Goal: Task Accomplishment & Management: Manage account settings

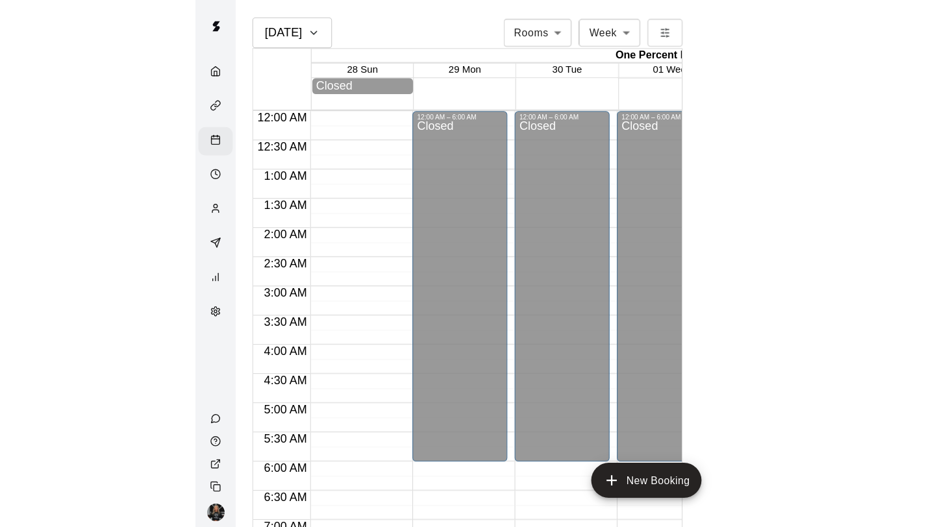
scroll to position [717, 0]
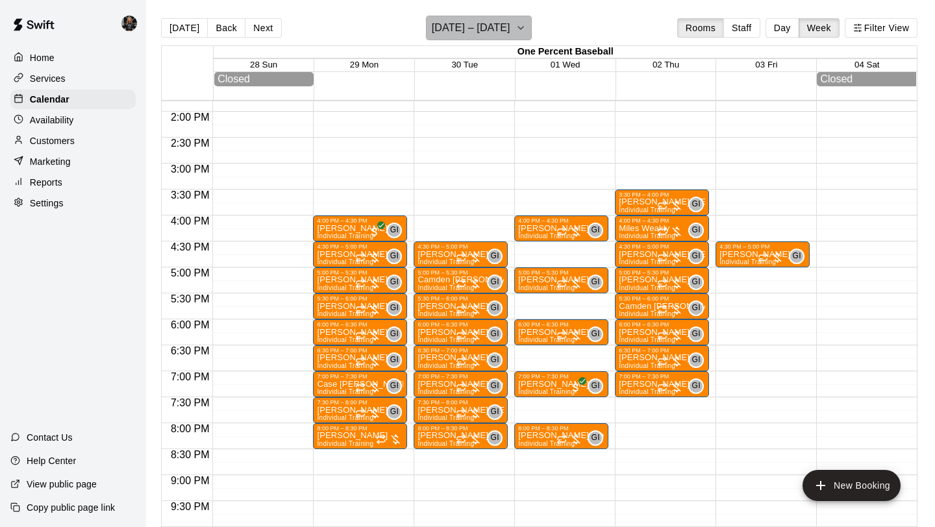
click at [484, 31] on h6 "[DATE] – [DATE]" at bounding box center [471, 28] width 79 height 18
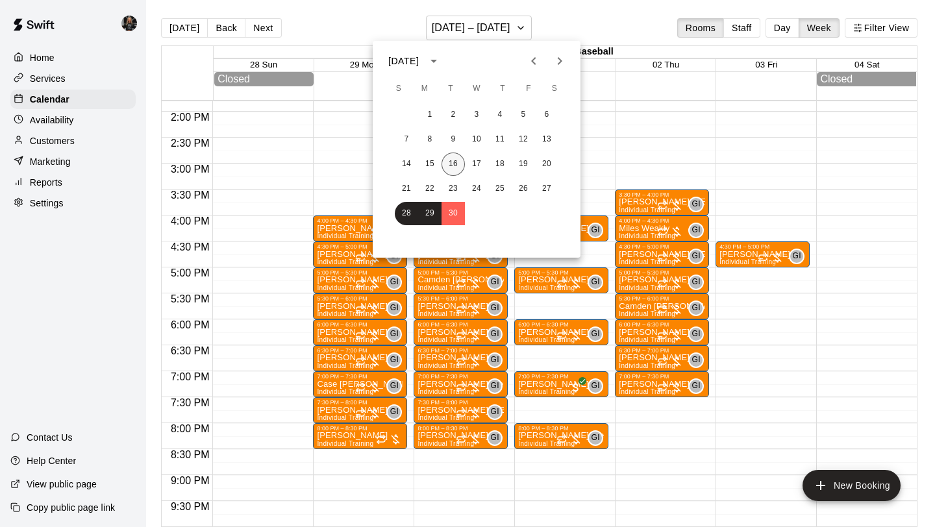
click at [454, 161] on button "16" at bounding box center [452, 164] width 23 height 23
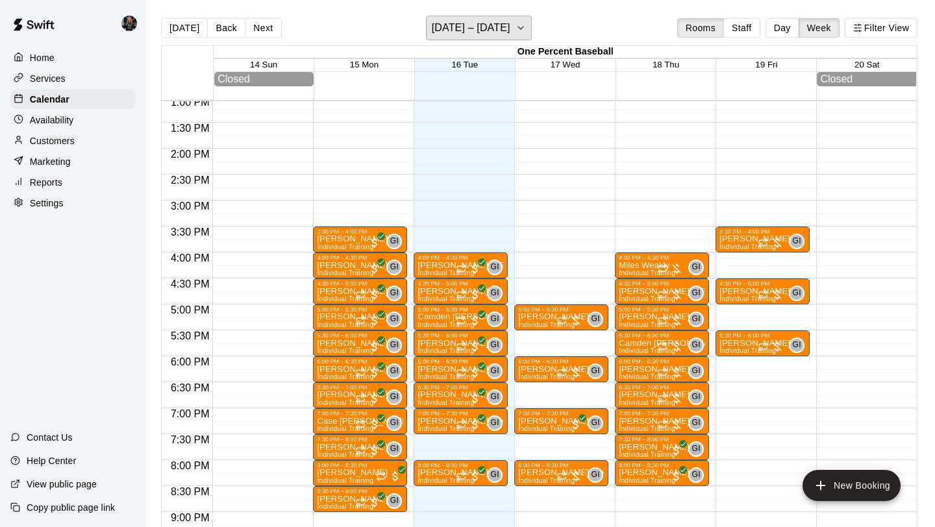
scroll to position [678, 0]
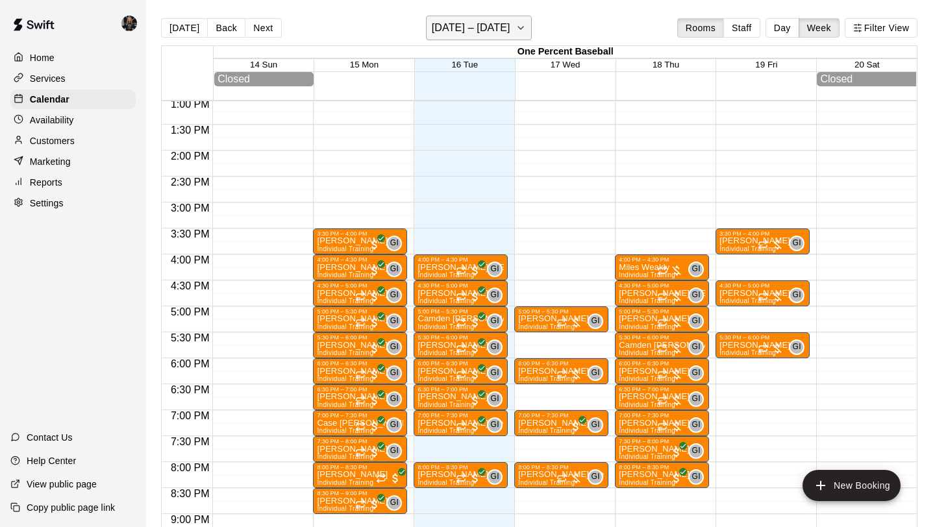
click at [471, 28] on h6 "[DATE] – [DATE]" at bounding box center [471, 28] width 79 height 18
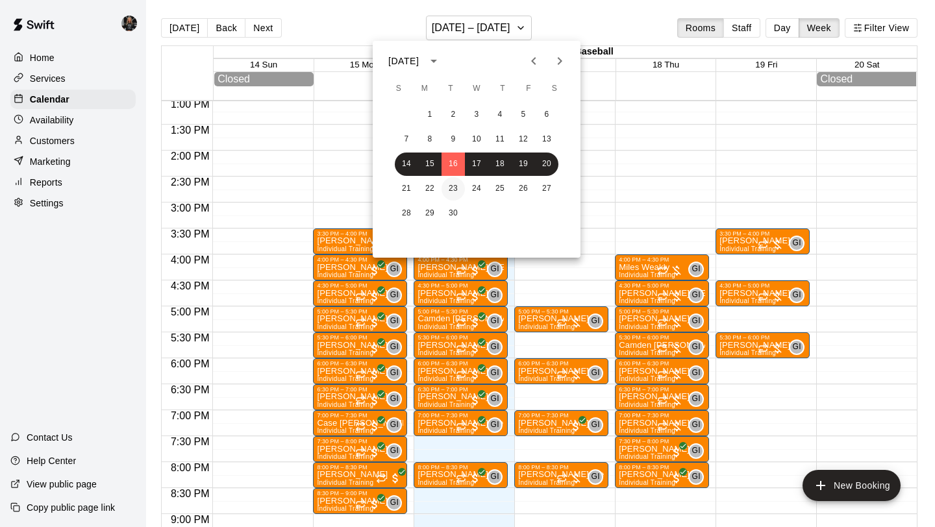
click at [455, 187] on button "23" at bounding box center [452, 188] width 23 height 23
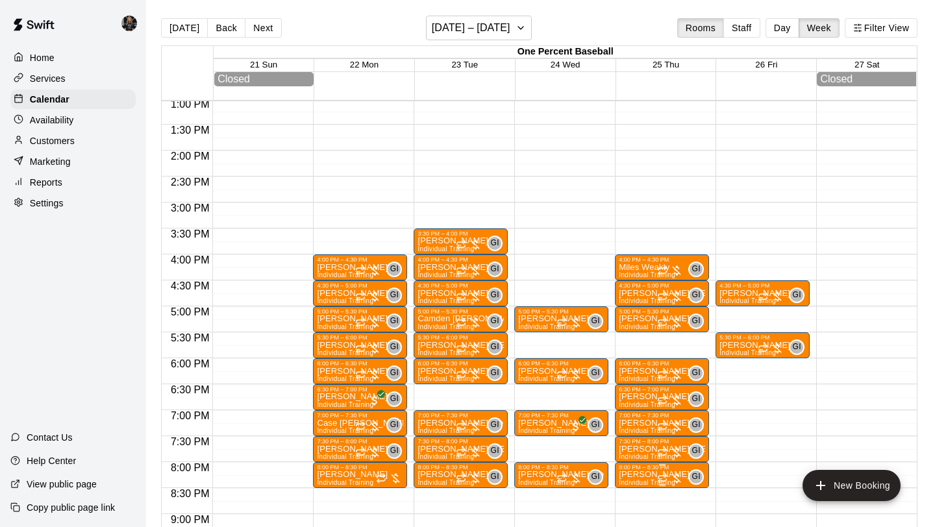
click at [484, 468] on span "Individual Training" at bounding box center [647, 482] width 56 height 7
click at [484, 468] on img "edit" at bounding box center [632, 472] width 15 height 15
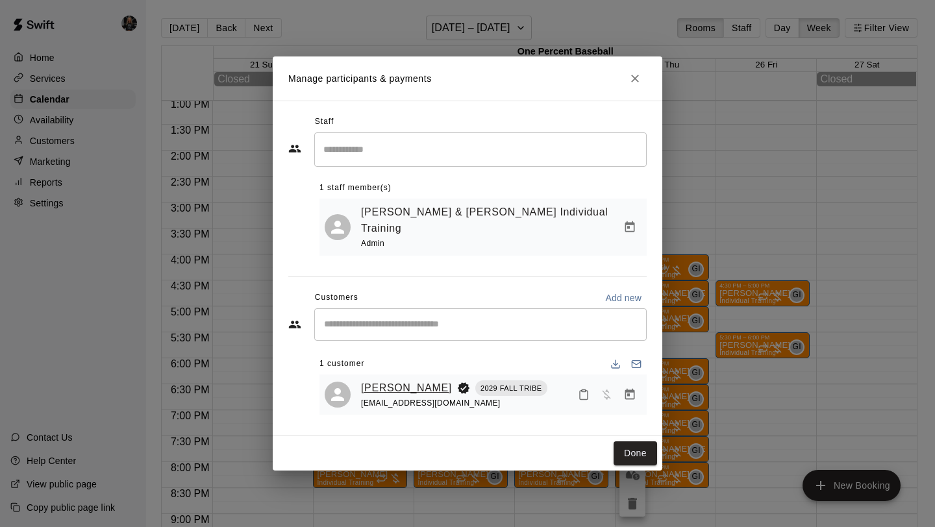
click at [398, 380] on link "[PERSON_NAME]" at bounding box center [406, 388] width 91 height 17
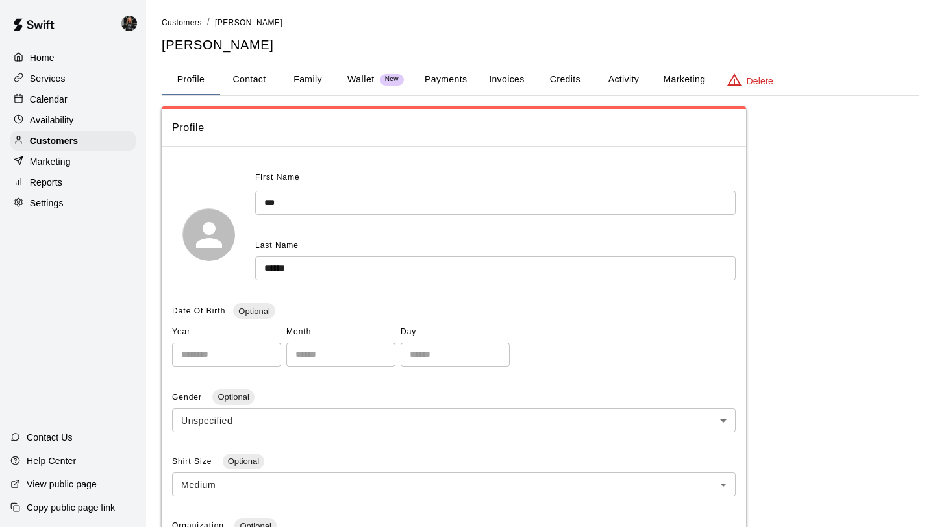
click at [253, 99] on div "**********" at bounding box center [540, 429] width 757 height 826
click at [253, 81] on button "Contact" at bounding box center [249, 79] width 58 height 31
select select "**"
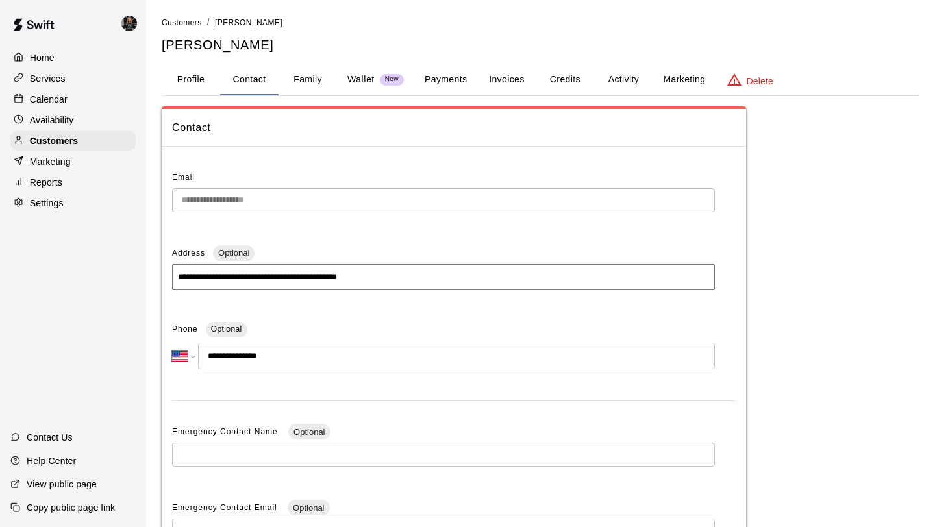
click at [438, 87] on button "Payments" at bounding box center [445, 79] width 63 height 31
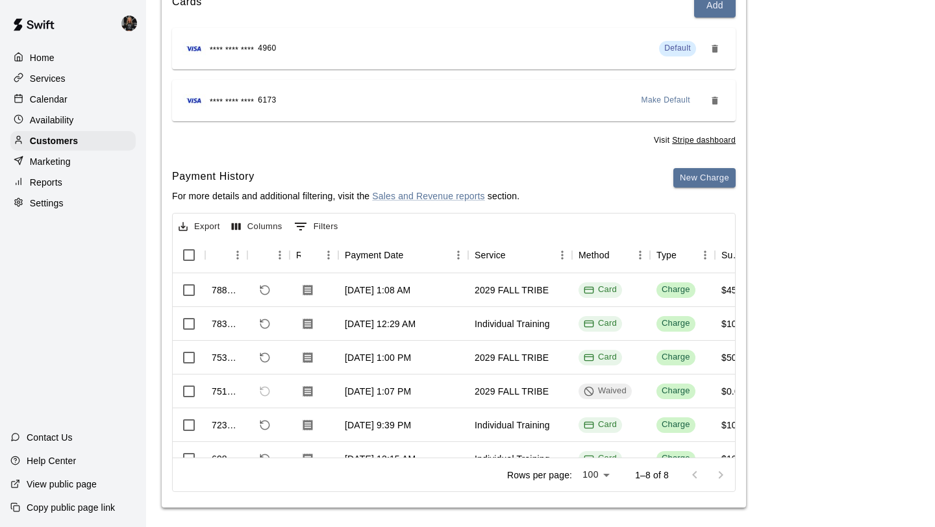
scroll to position [180, 0]
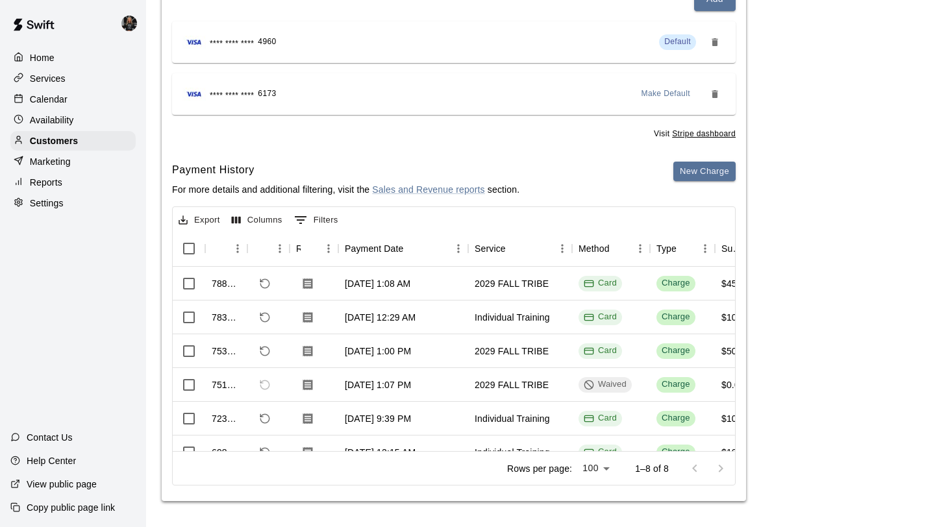
click at [204, 212] on button "Export" at bounding box center [199, 220] width 48 height 20
click at [219, 247] on li "Download as CSV" at bounding box center [225, 246] width 100 height 21
